Goal: Task Accomplishment & Management: Complete application form

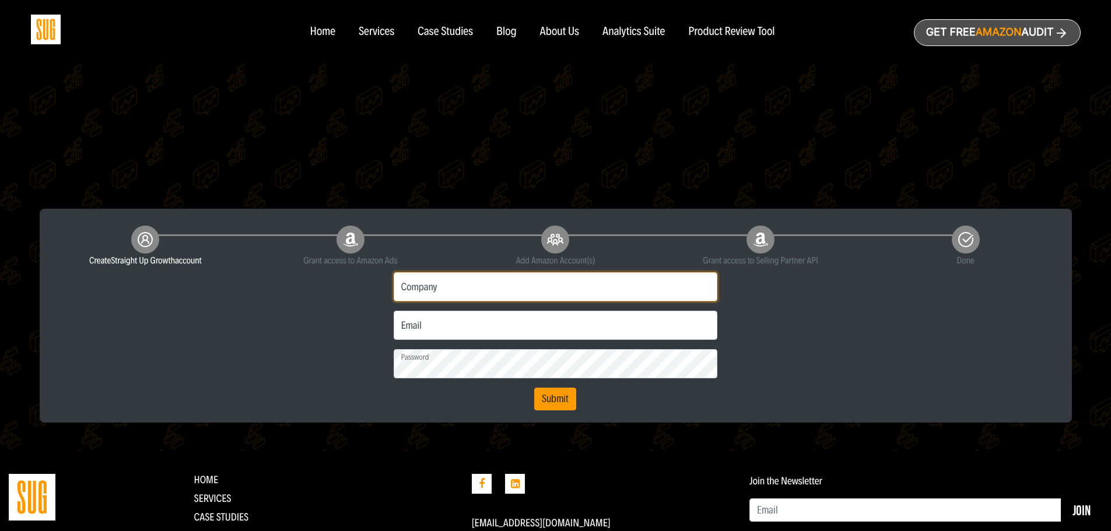
click at [484, 283] on input "Company" at bounding box center [556, 286] width 324 height 29
type input "[PERSON_NAME][GEOGRAPHIC_DATA]"
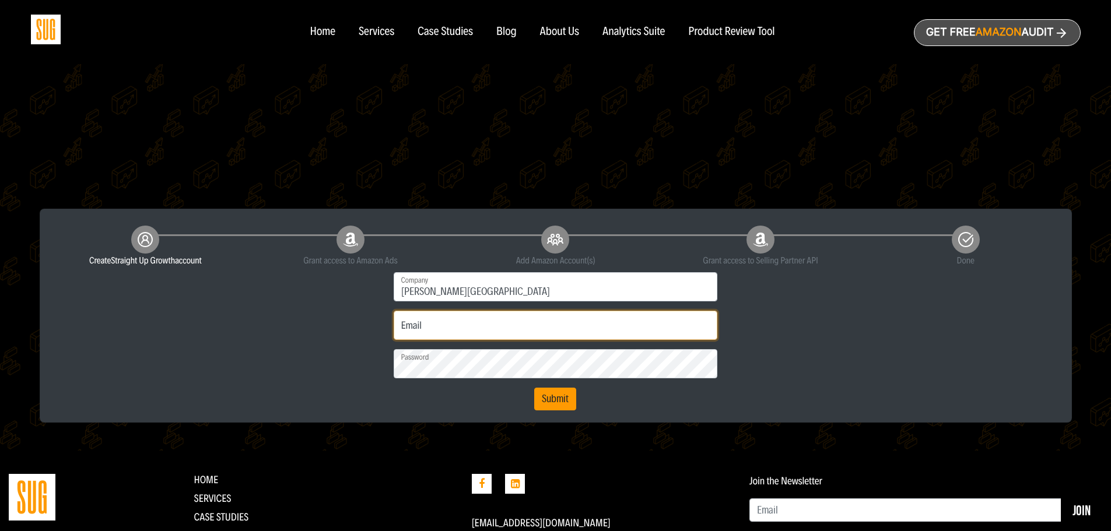
type input "amazon@gainesfamilyfarmstead.com"
click at [552, 398] on button "Submit" at bounding box center [555, 399] width 42 height 23
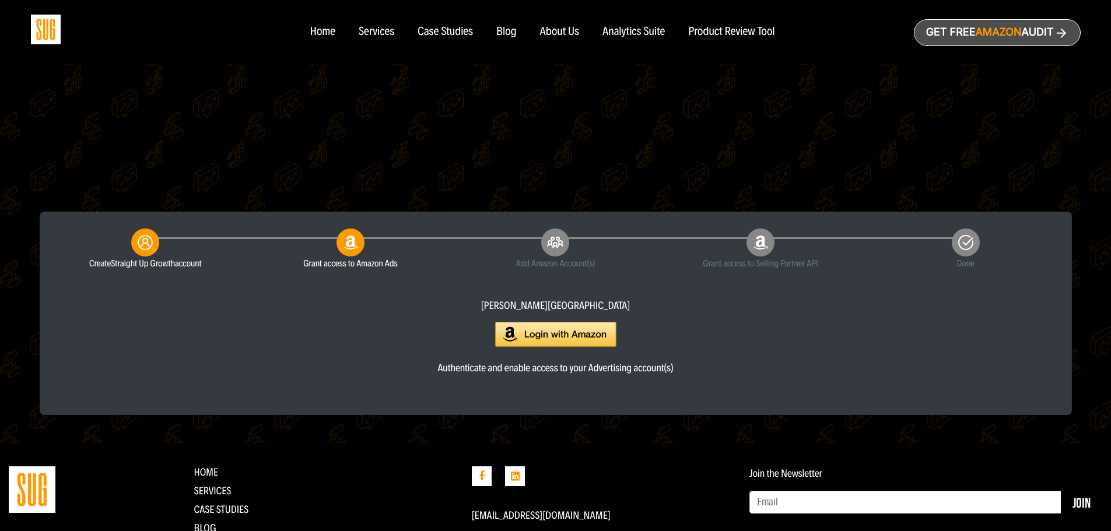
scroll to position [175, 0]
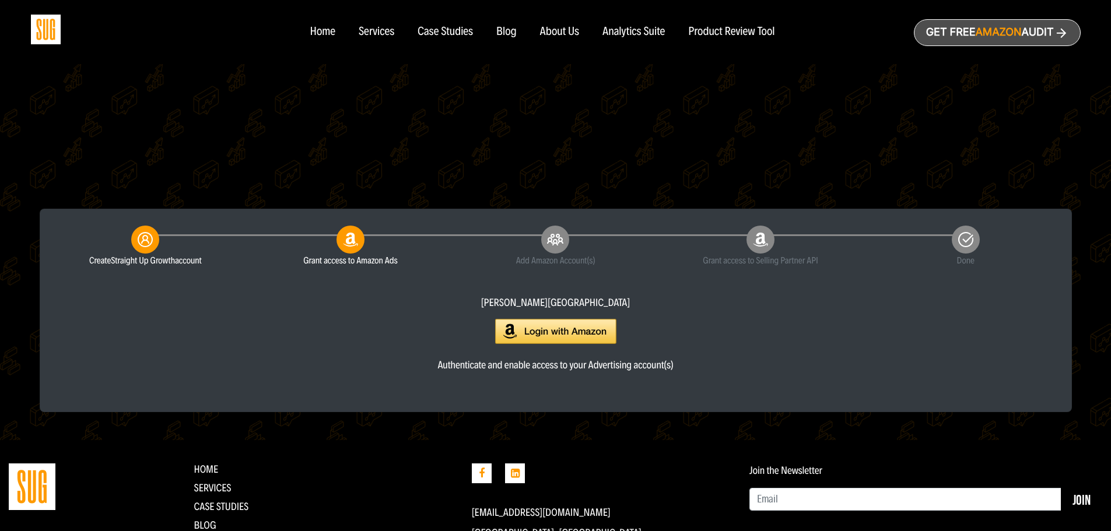
click at [555, 344] on link "Authenticate and enable access to your Advertising account(s)" at bounding box center [555, 345] width 1007 height 53
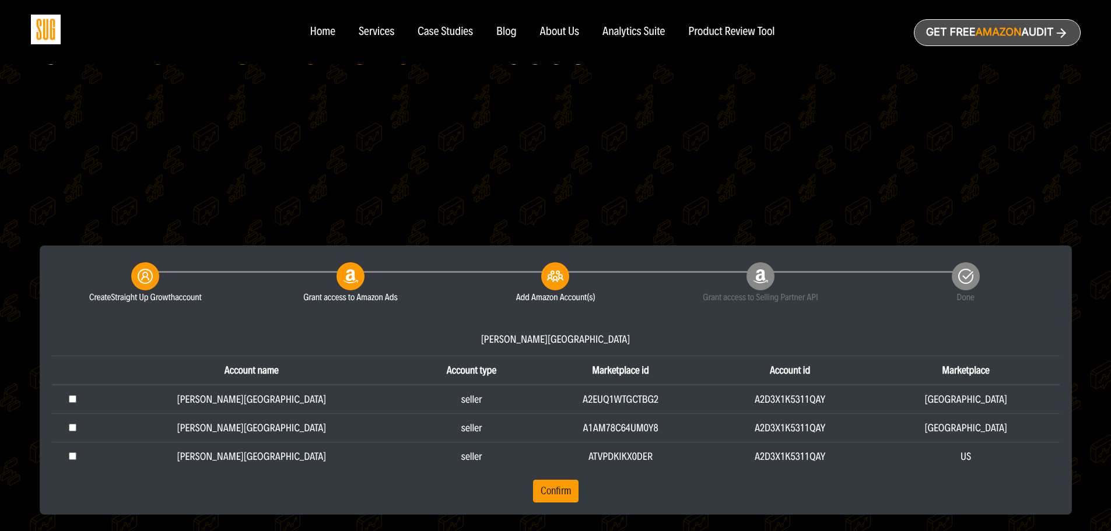
scroll to position [233, 0]
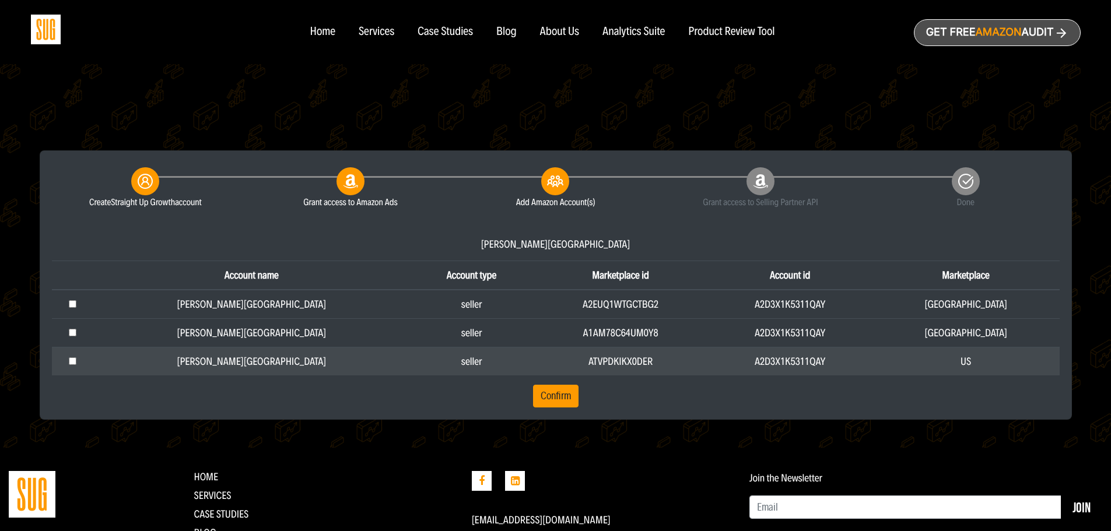
click at [90, 356] on td at bounding box center [73, 361] width 42 height 29
click at [76, 361] on input "checkbox" at bounding box center [73, 361] width 8 height 8
checkbox input "true"
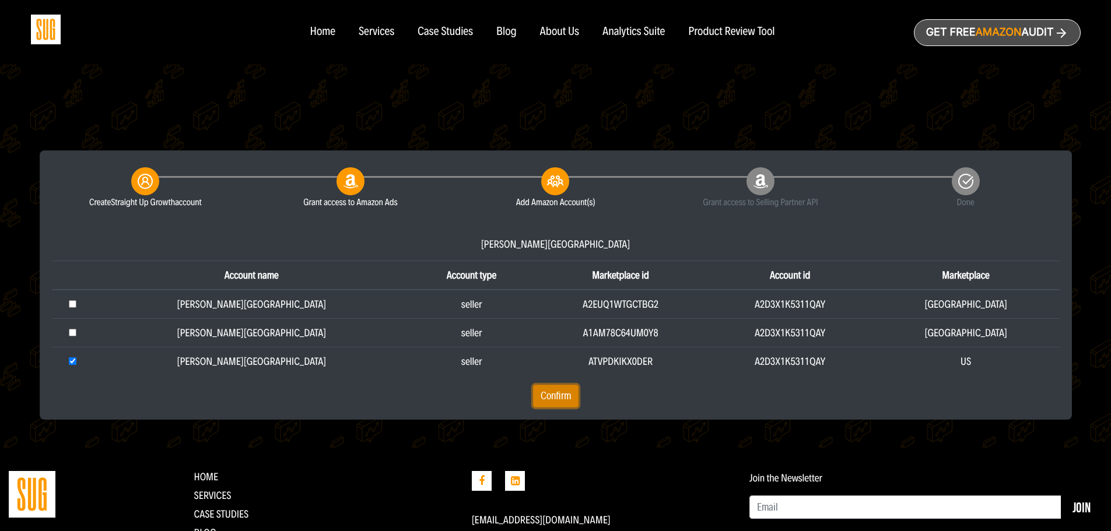
click at [551, 399] on button "Confirm" at bounding box center [555, 396] width 45 height 23
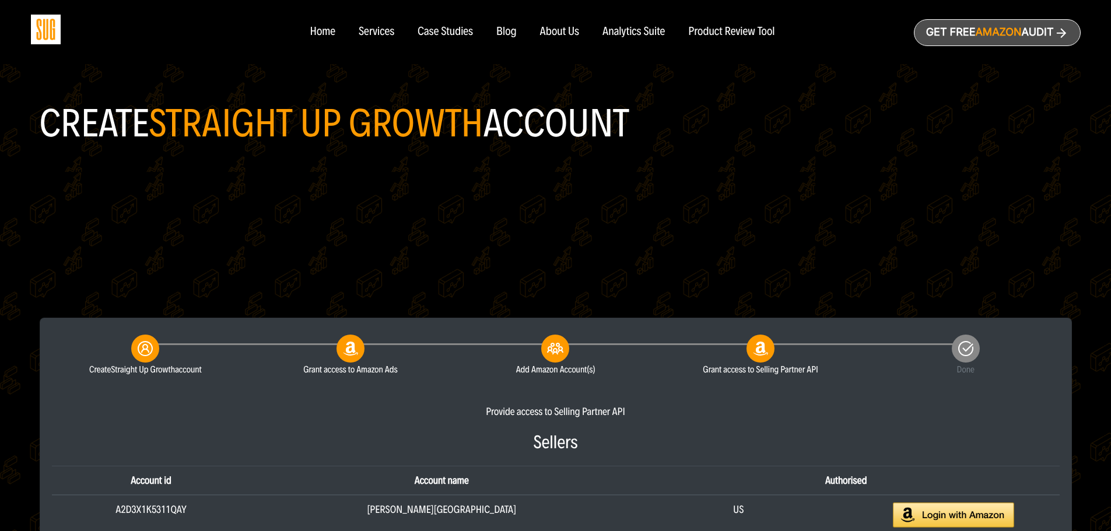
scroll to position [233, 0]
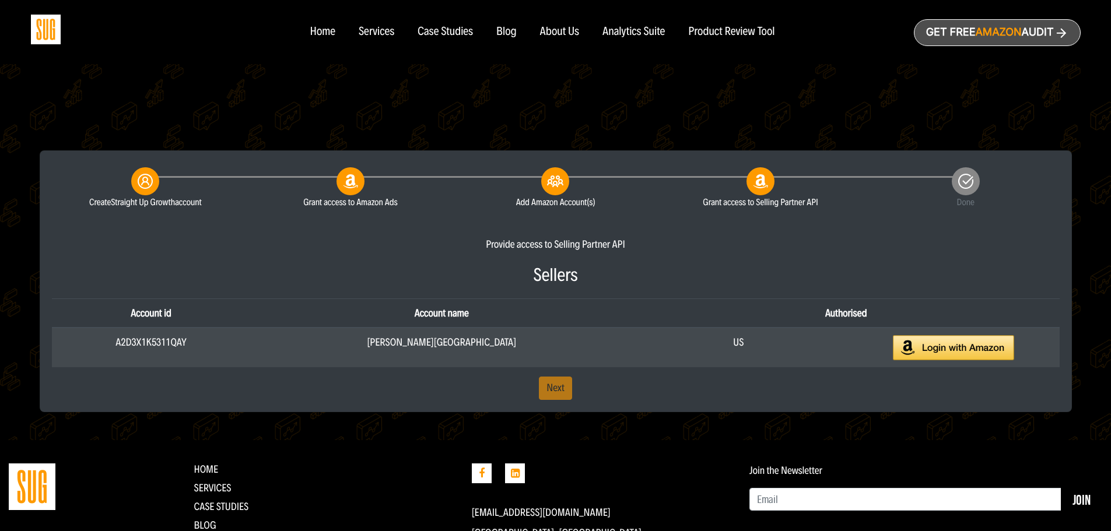
click at [940, 351] on img at bounding box center [953, 347] width 121 height 25
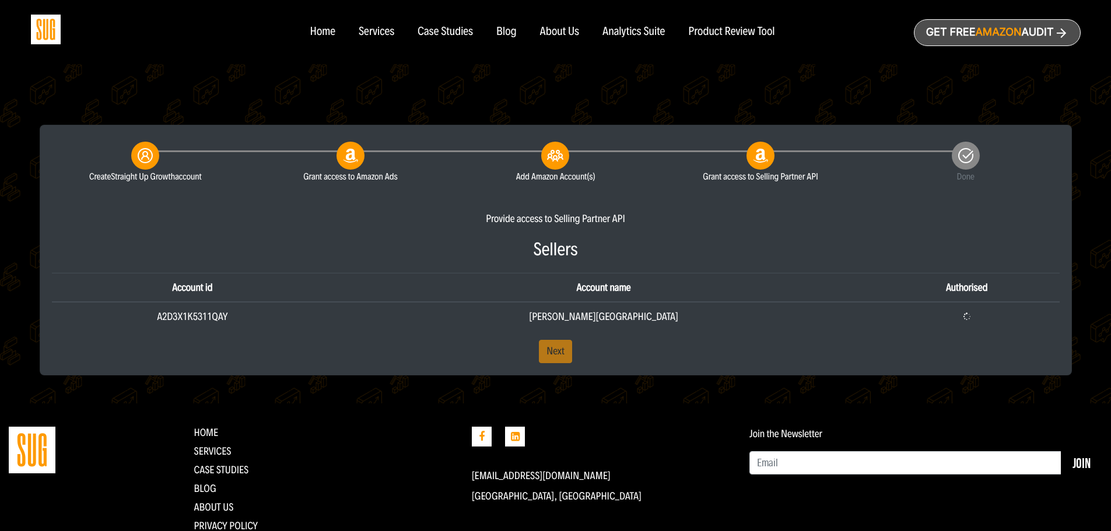
scroll to position [291, 0]
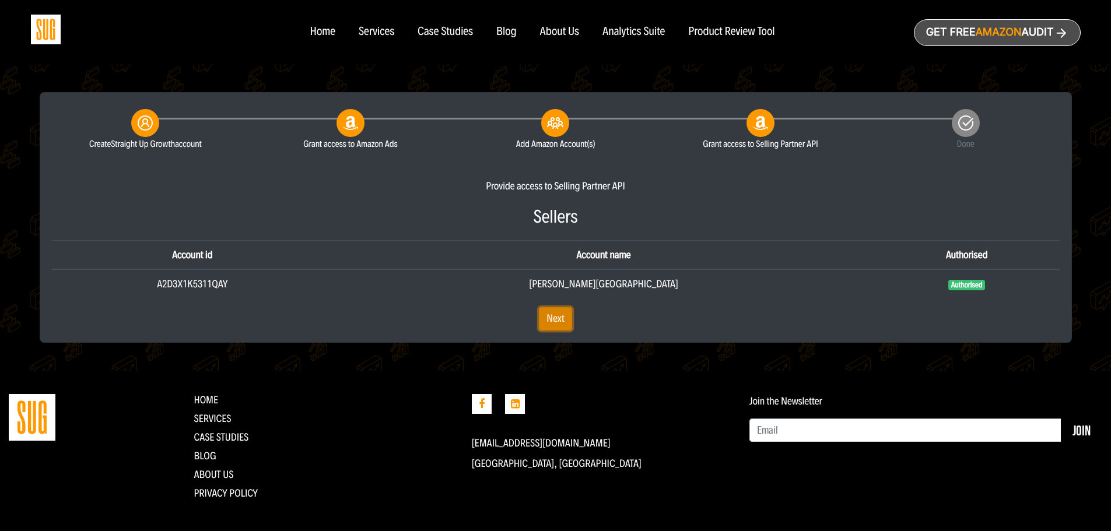
click at [564, 314] on link "Next" at bounding box center [555, 318] width 33 height 23
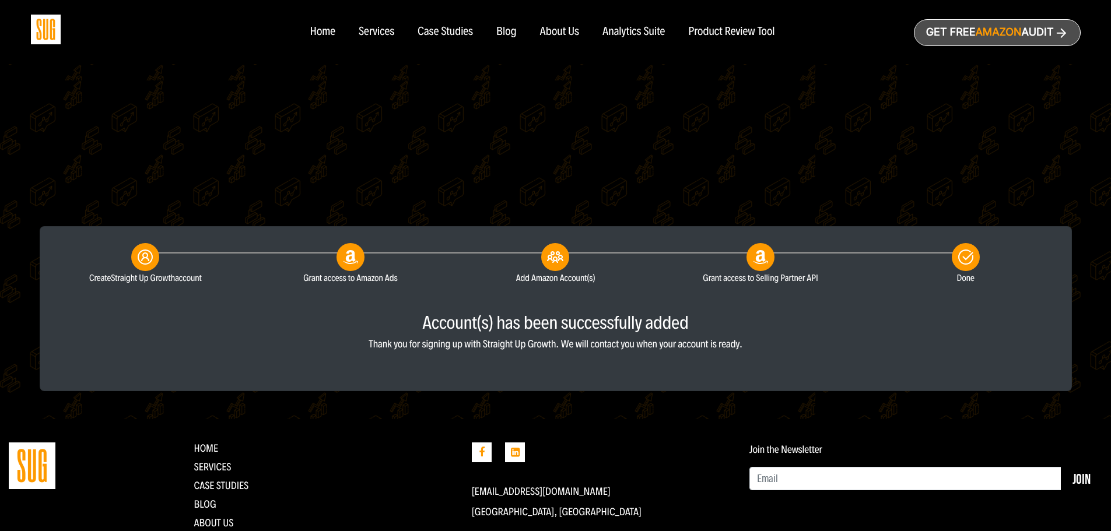
scroll to position [220, 0]
